Goal: Task Accomplishment & Management: Manage account settings

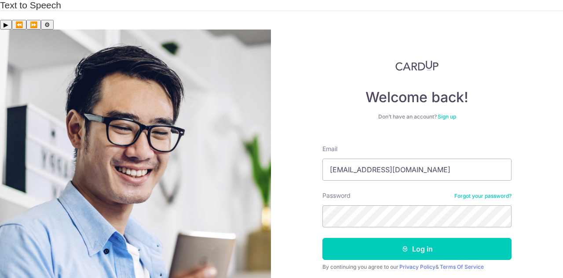
type input "[EMAIL_ADDRESS][DOMAIN_NAME]"
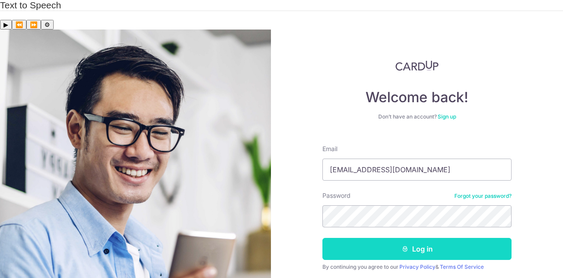
click at [430, 238] on button "Log in" at bounding box center [416, 249] width 189 height 22
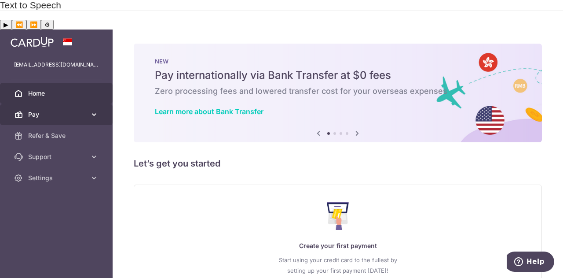
click at [65, 110] on span "Pay" at bounding box center [57, 114] width 58 height 9
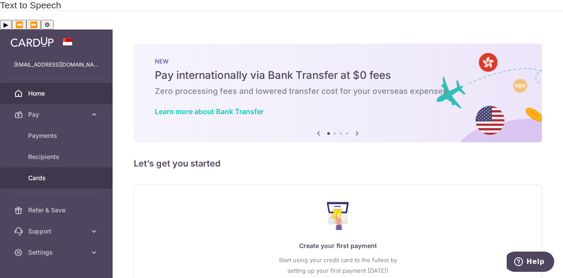
click at [54, 173] on span "Cards" at bounding box center [57, 177] width 58 height 9
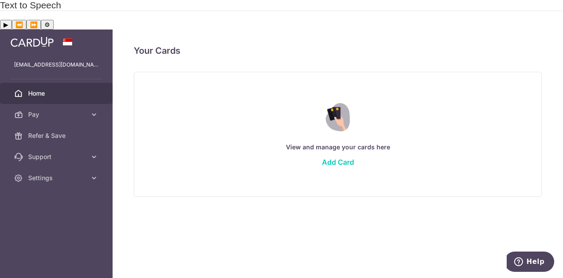
click at [51, 89] on span "Home" at bounding box center [57, 93] width 58 height 9
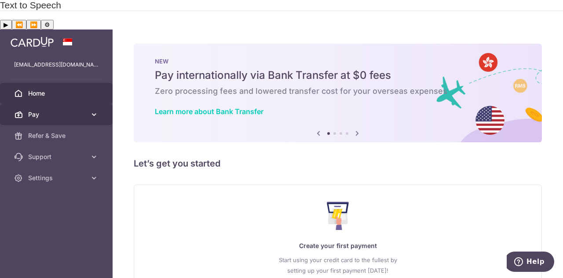
click at [43, 110] on span "Pay" at bounding box center [57, 114] width 58 height 9
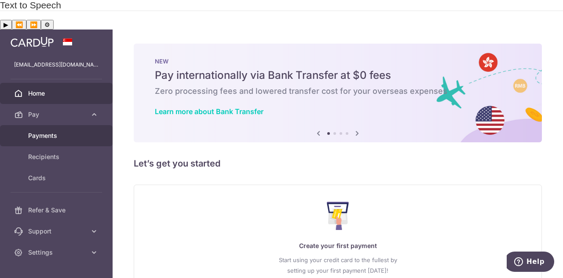
click at [49, 131] on span "Payments" at bounding box center [57, 135] width 58 height 9
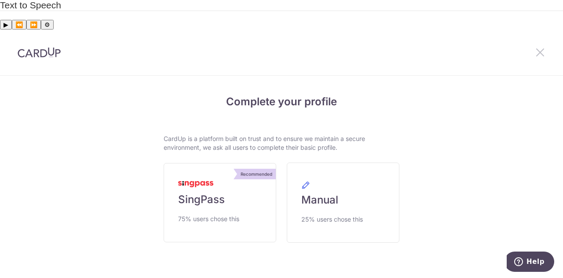
click at [536, 47] on icon at bounding box center [540, 52] width 11 height 11
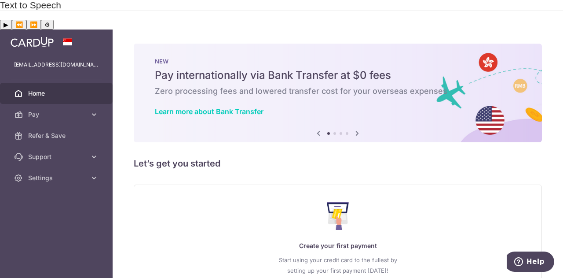
click at [27, 37] on img at bounding box center [32, 42] width 43 height 11
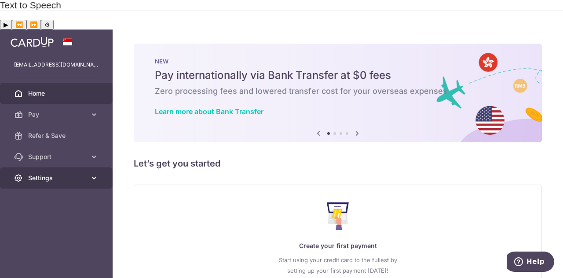
click at [66, 173] on span "Settings" at bounding box center [57, 177] width 58 height 9
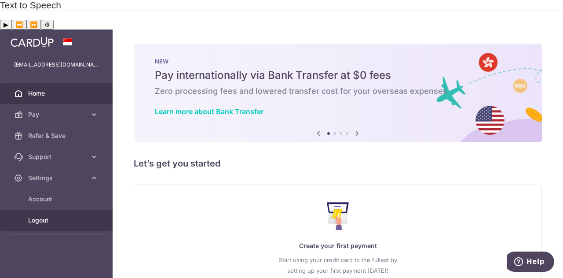
click at [43, 216] on span "Logout" at bounding box center [57, 220] width 58 height 9
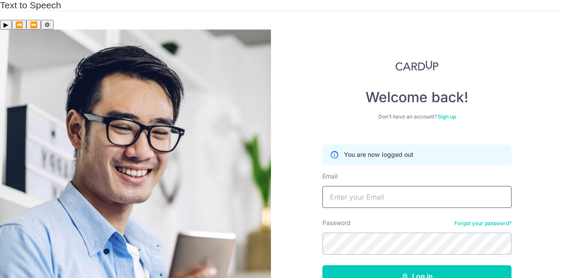
click at [377, 186] on input "Email" at bounding box center [416, 197] width 189 height 22
drag, startPoint x: 421, startPoint y: 169, endPoint x: 425, endPoint y: 166, distance: 5.0
click at [422, 186] on input "[PERSON_NAME][EMAIL_ADDRESS][DOMAIN_NAME]" at bounding box center [416, 197] width 189 height 22
type input "[PERSON_NAME][EMAIL_ADDRESS][DOMAIN_NAME]"
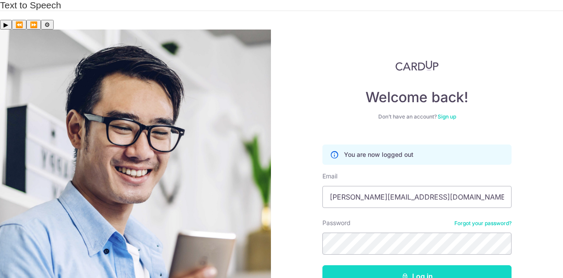
click at [439, 265] on button "Log in" at bounding box center [416, 276] width 189 height 22
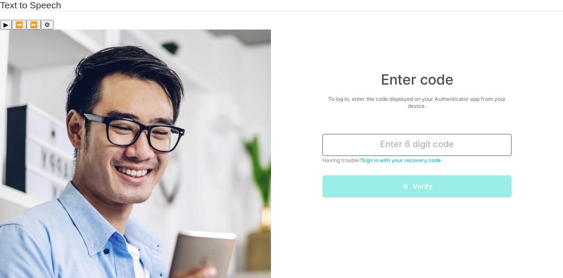
click at [375, 134] on input "text" at bounding box center [416, 145] width 189 height 22
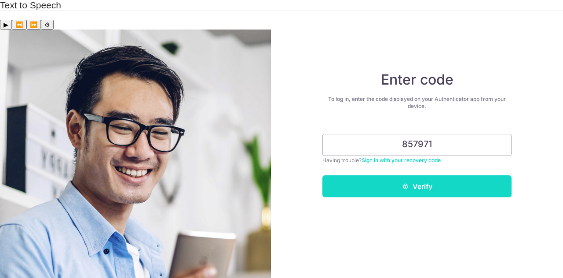
type input "857971"
click at [411, 175] on button "Verify" at bounding box center [416, 186] width 189 height 22
